Goal: Information Seeking & Learning: Learn about a topic

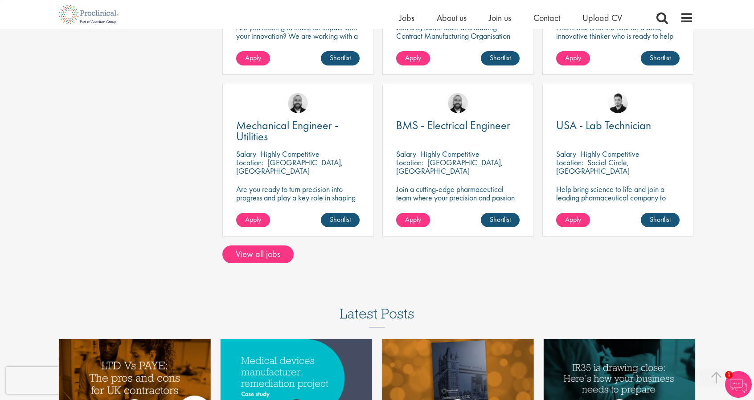
scroll to position [609, 0]
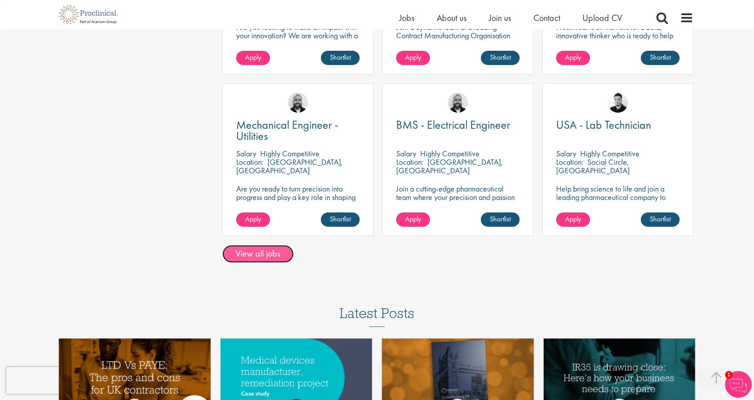
click at [273, 256] on link "View all jobs" at bounding box center [257, 254] width 71 height 18
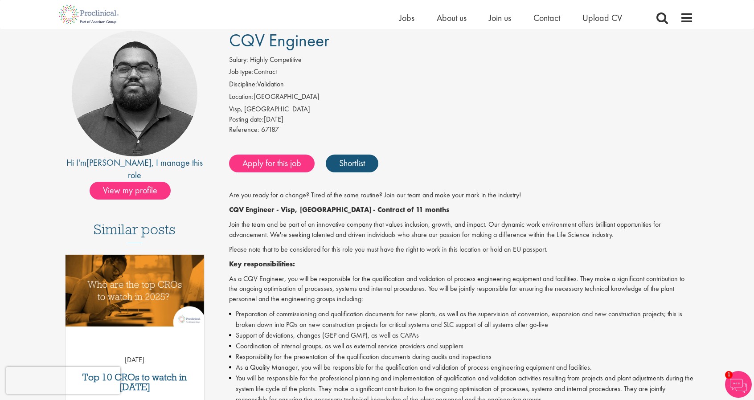
scroll to position [69, 0]
